Goal: Browse casually: Explore the website without a specific task or goal

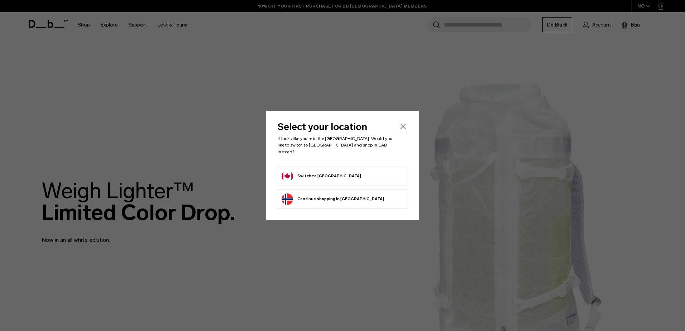
click at [334, 177] on form "Switch to Canada" at bounding box center [342, 175] width 122 height 11
click at [302, 176] on button "Switch to Canada" at bounding box center [321, 175] width 80 height 11
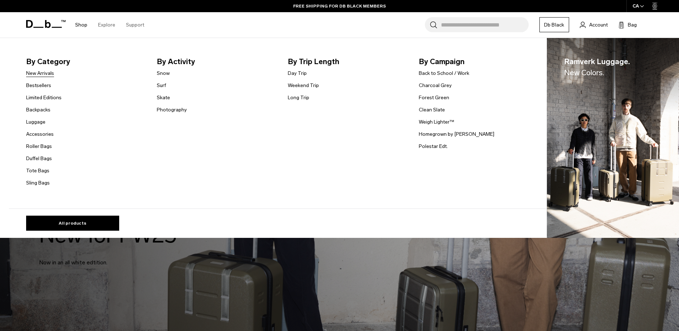
click at [42, 74] on link "New Arrivals" at bounding box center [40, 73] width 28 height 8
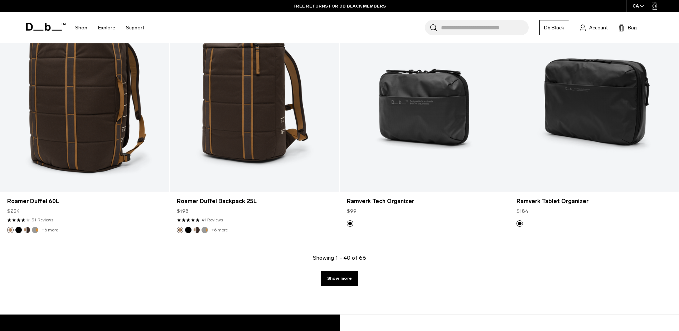
scroll to position [2435, 0]
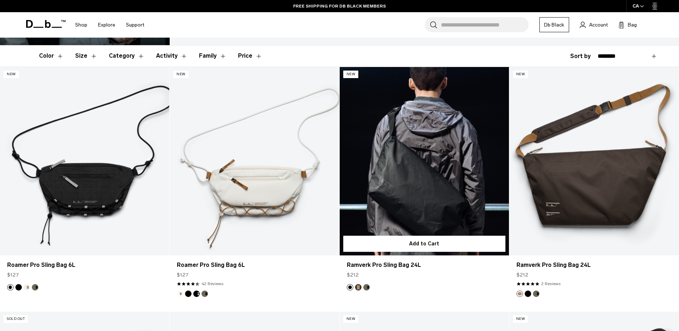
click at [443, 153] on link "Ramverk Pro Sling Bag 24L" at bounding box center [424, 161] width 169 height 188
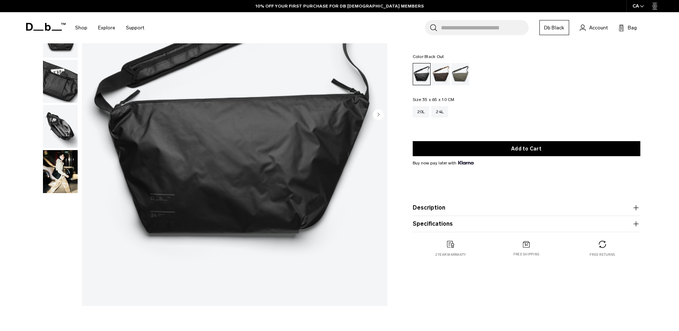
scroll to position [36, 0]
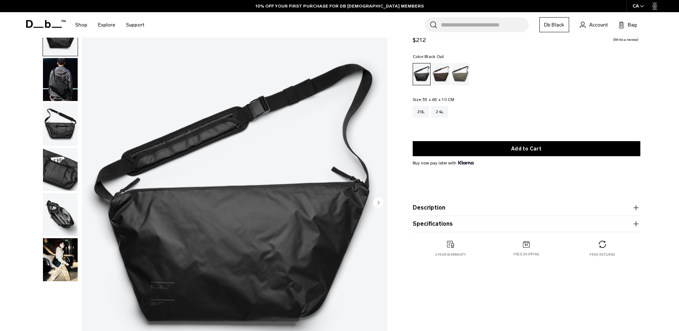
click at [68, 122] on img "button" at bounding box center [60, 124] width 35 height 43
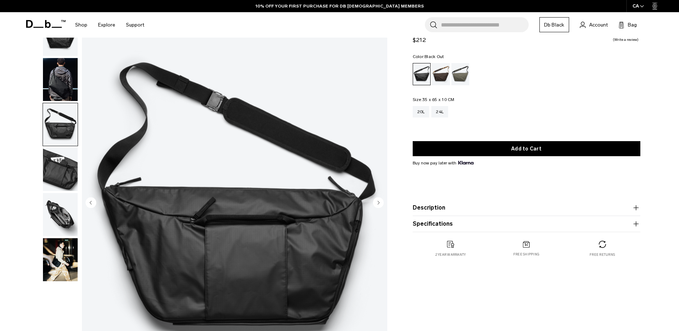
click at [71, 240] on img "button" at bounding box center [60, 259] width 35 height 43
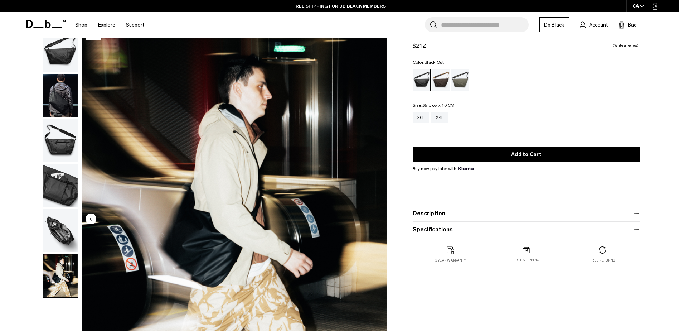
scroll to position [0, 0]
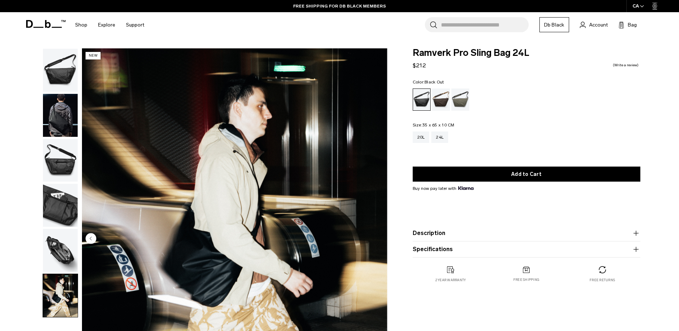
click at [64, 70] on img "button" at bounding box center [60, 70] width 35 height 43
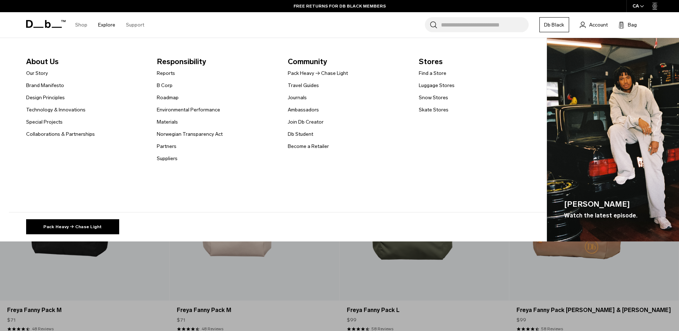
scroll to position [1551, 0]
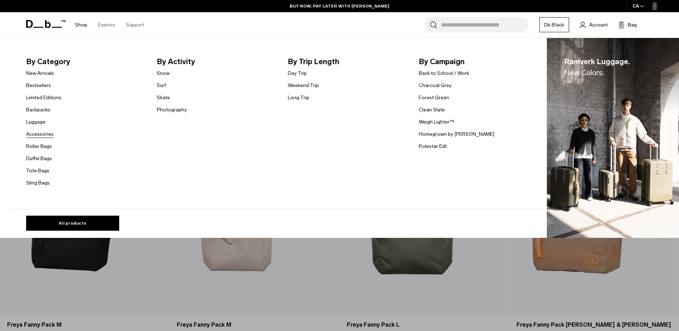
click at [43, 135] on link "Accessories" at bounding box center [40, 134] width 28 height 8
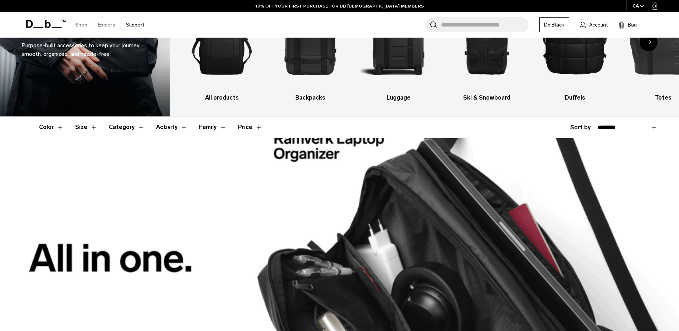
scroll to position [72, 0]
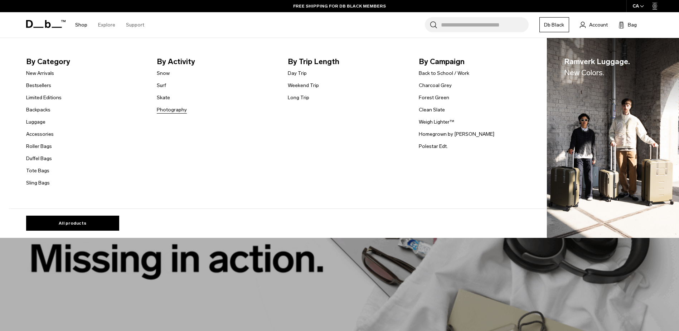
click at [175, 110] on link "Photography" at bounding box center [172, 110] width 30 height 8
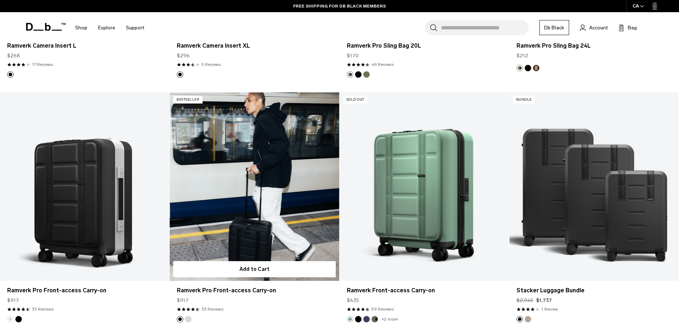
scroll to position [609, 0]
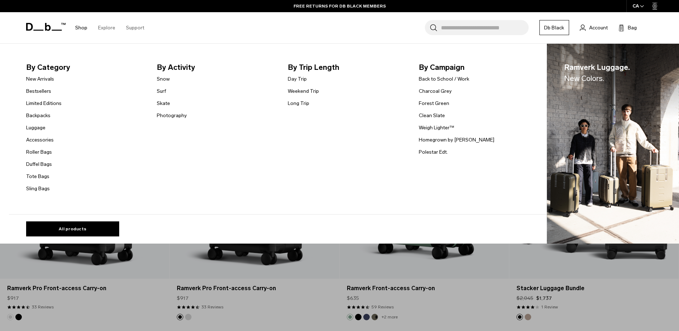
click at [442, 65] on span "By Campaign" at bounding box center [479, 67] width 120 height 11
click at [36, 140] on link "Accessories" at bounding box center [40, 140] width 28 height 8
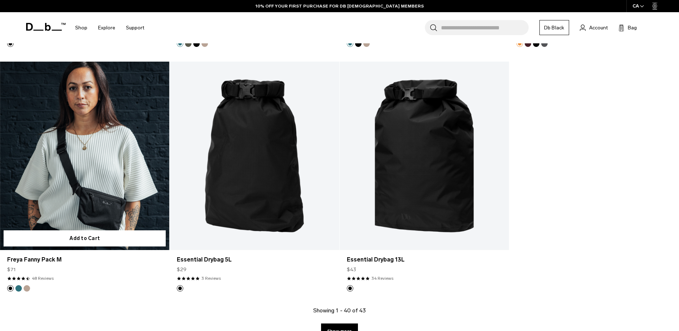
scroll to position [2623, 0]
